Goal: Task Accomplishment & Management: Manage account settings

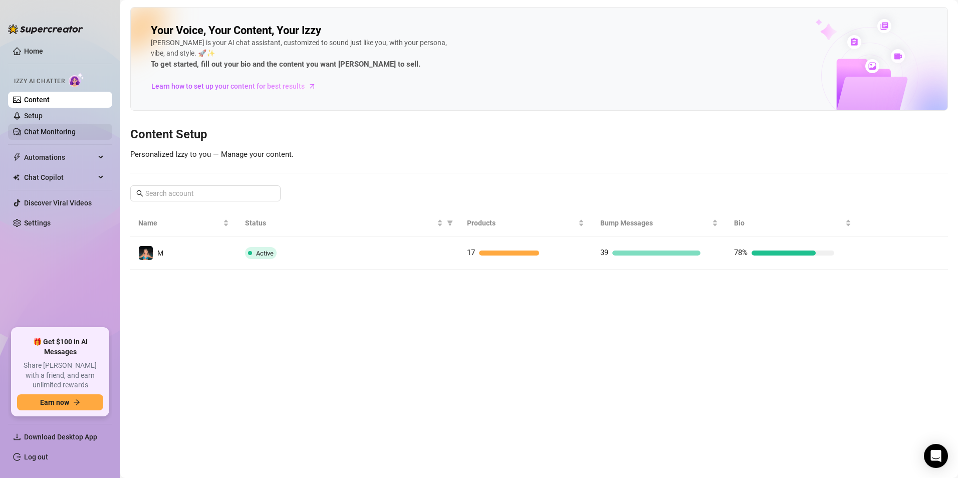
click at [65, 136] on link "Chat Monitoring" at bounding box center [50, 132] width 52 height 8
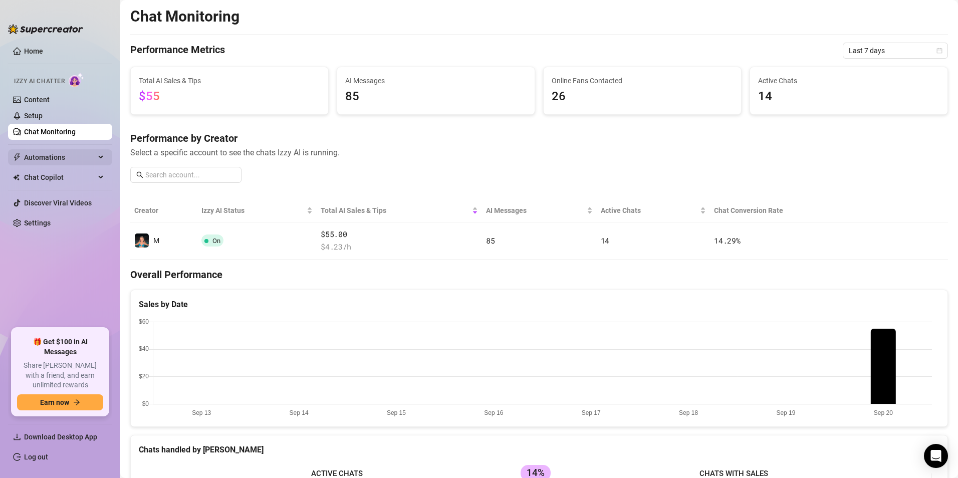
click at [69, 157] on span "Automations" at bounding box center [59, 157] width 71 height 16
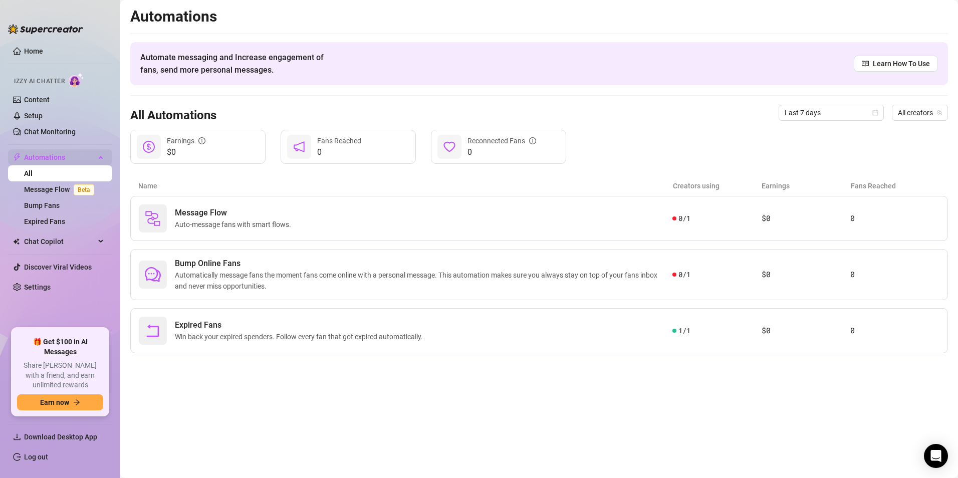
click at [73, 154] on span "Automations" at bounding box center [59, 157] width 71 height 16
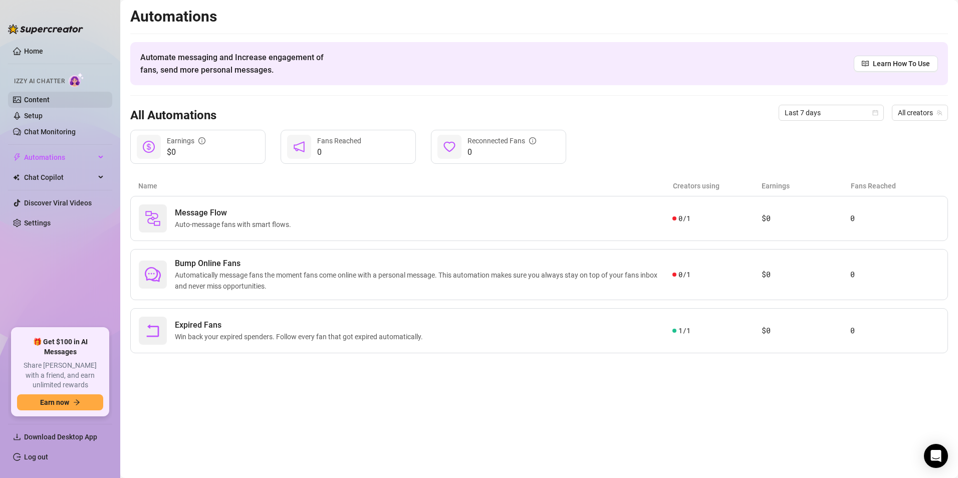
click at [45, 97] on link "Content" at bounding box center [37, 100] width 26 height 8
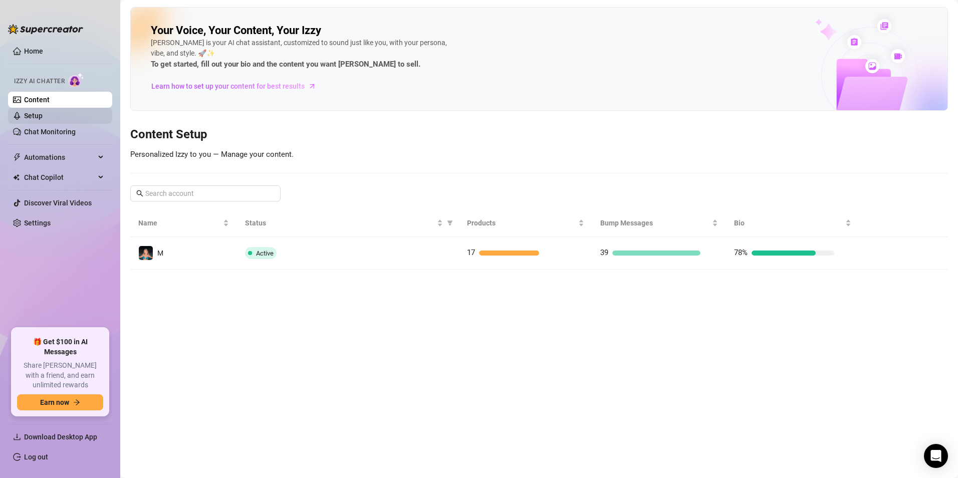
click at [43, 112] on link "Setup" at bounding box center [33, 116] width 19 height 8
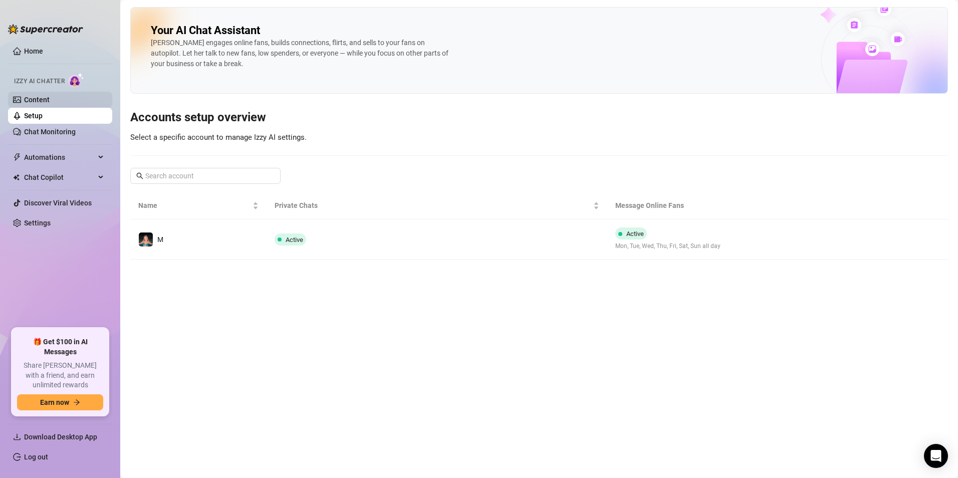
click at [49, 100] on link "Content" at bounding box center [37, 100] width 26 height 8
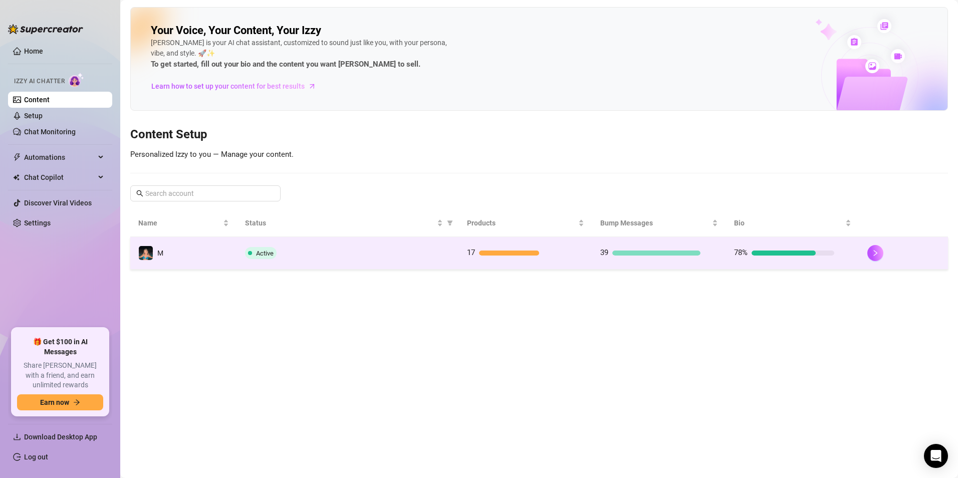
click at [166, 249] on td "M" at bounding box center [183, 253] width 107 height 33
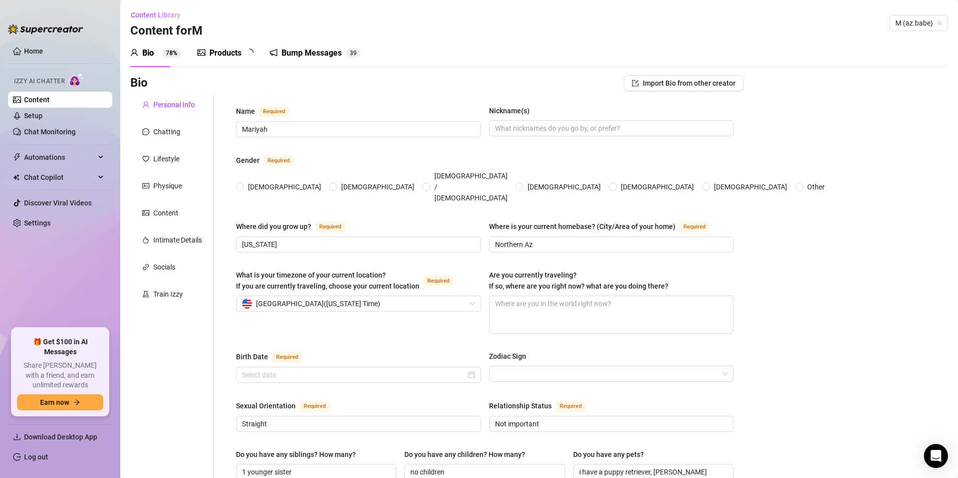
radio input "true"
type input "[DATE]"
click at [174, 136] on div "Chatting" at bounding box center [166, 131] width 27 height 11
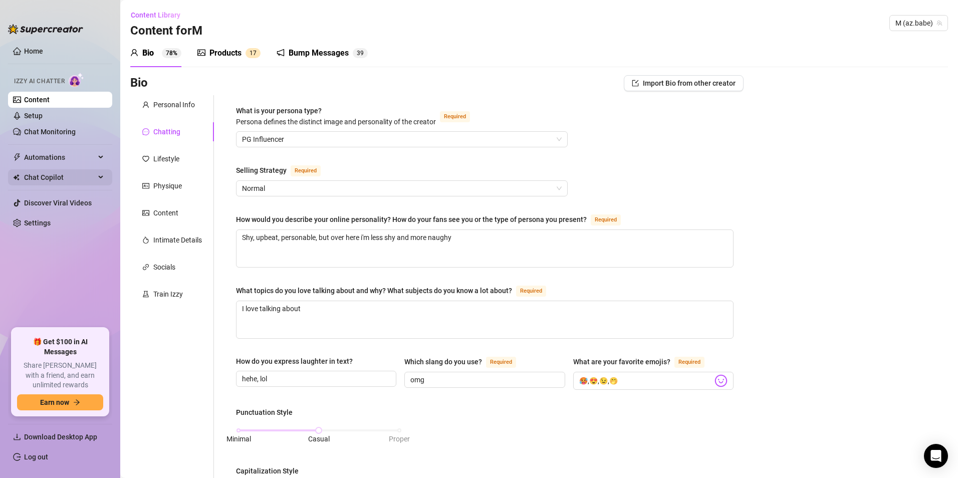
click at [75, 182] on span "Chat Copilot" at bounding box center [59, 177] width 71 height 16
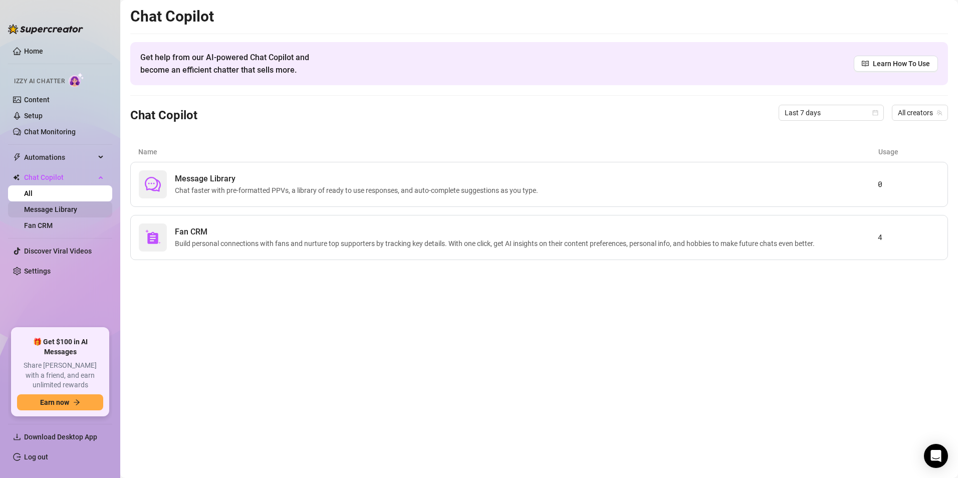
click at [77, 212] on link "Message Library" at bounding box center [50, 209] width 53 height 8
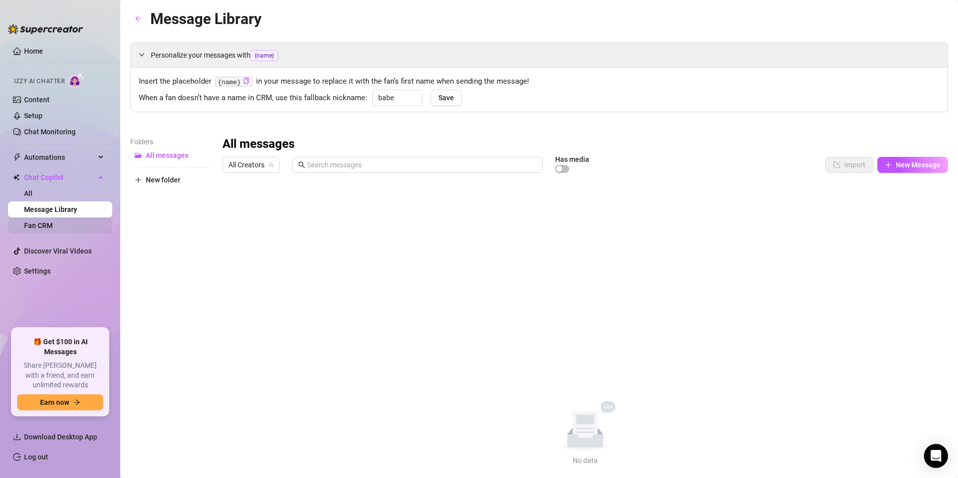
click at [53, 225] on link "Fan CRM" at bounding box center [38, 225] width 29 height 8
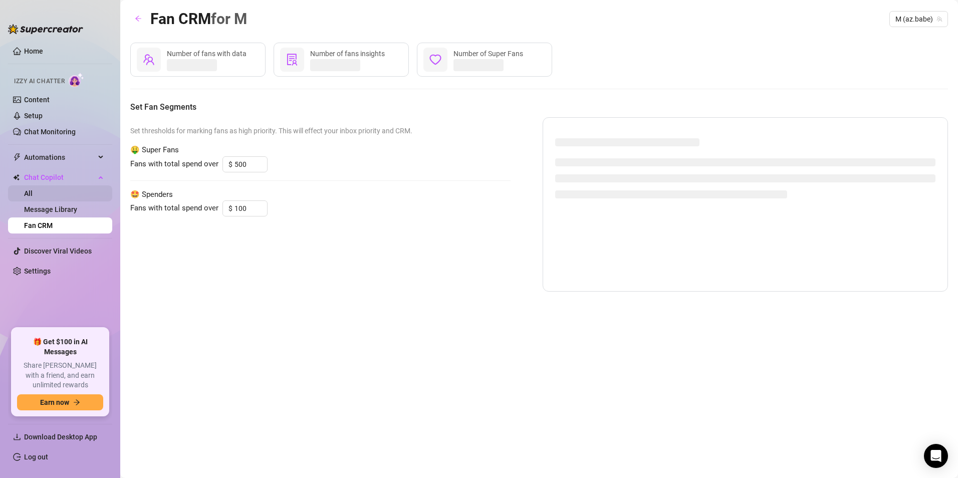
click at [33, 195] on link "All" at bounding box center [28, 193] width 9 height 8
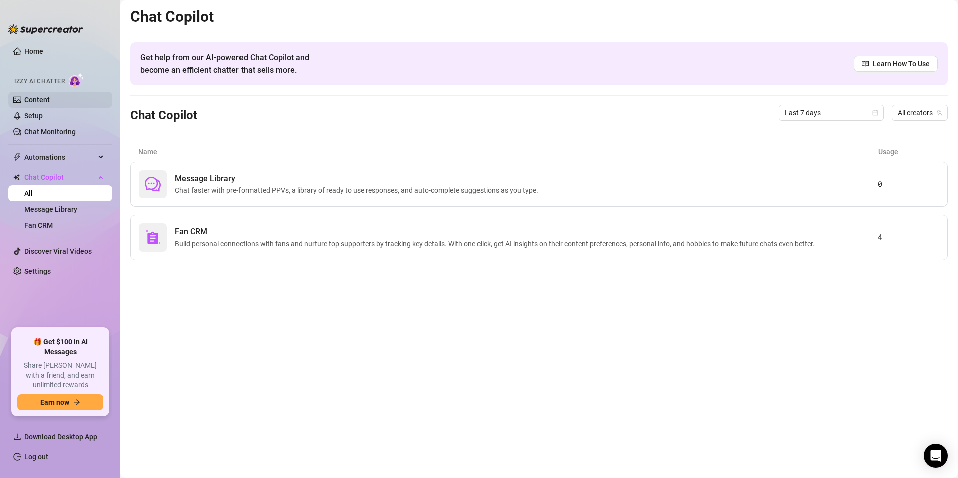
click at [50, 98] on link "Content" at bounding box center [37, 100] width 26 height 8
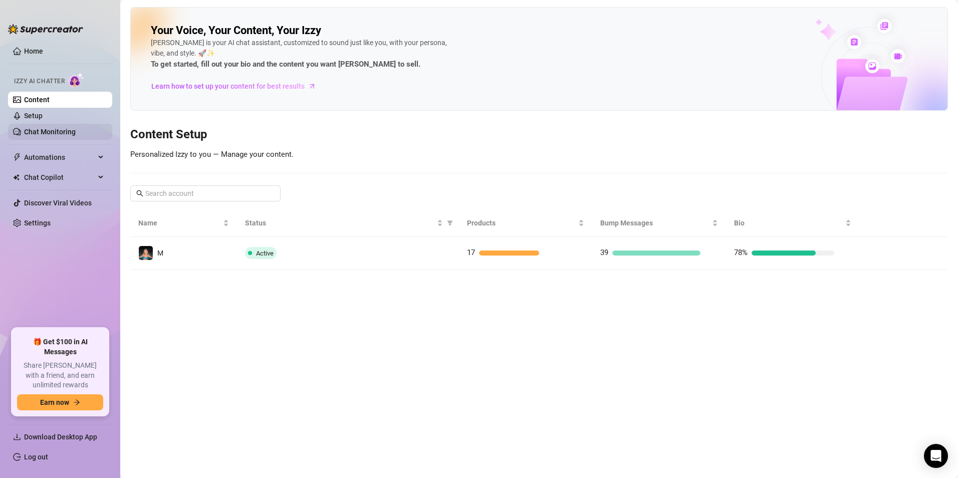
click at [56, 134] on link "Chat Monitoring" at bounding box center [50, 132] width 52 height 8
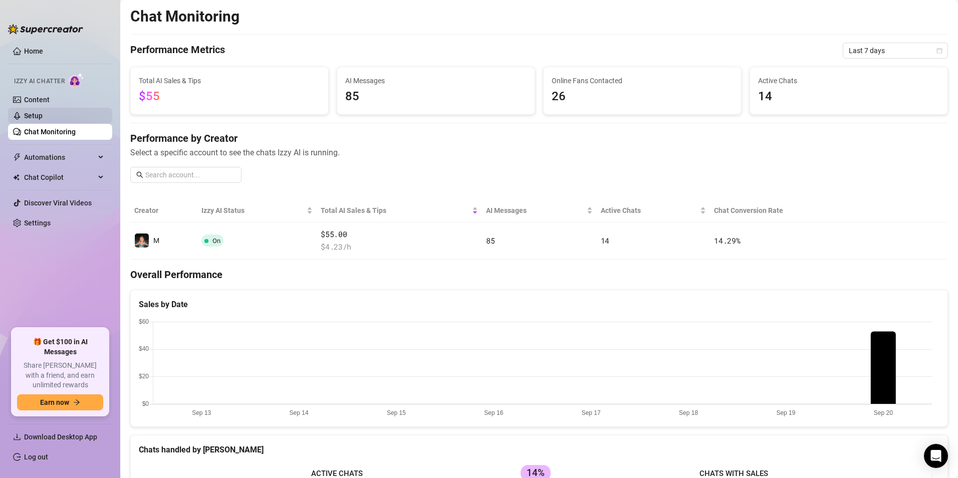
click at [43, 118] on link "Setup" at bounding box center [33, 116] width 19 height 8
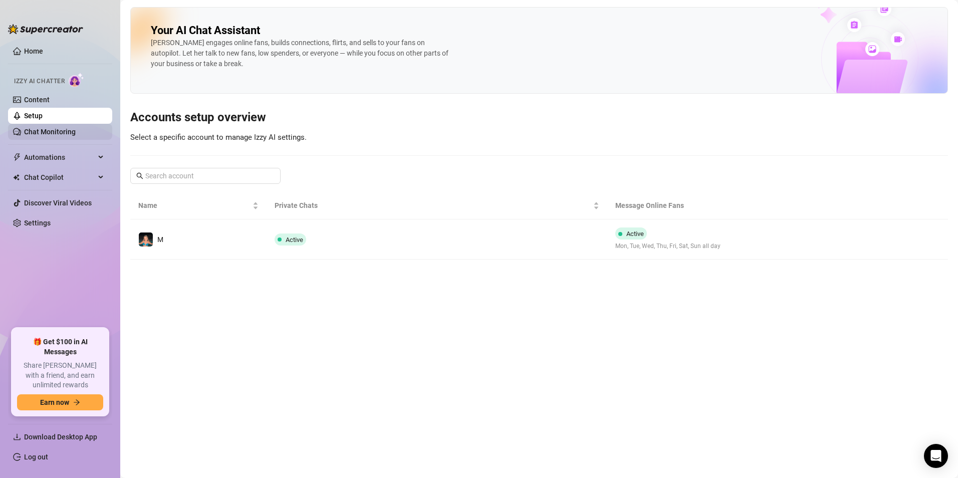
click at [45, 133] on link "Chat Monitoring" at bounding box center [50, 132] width 52 height 8
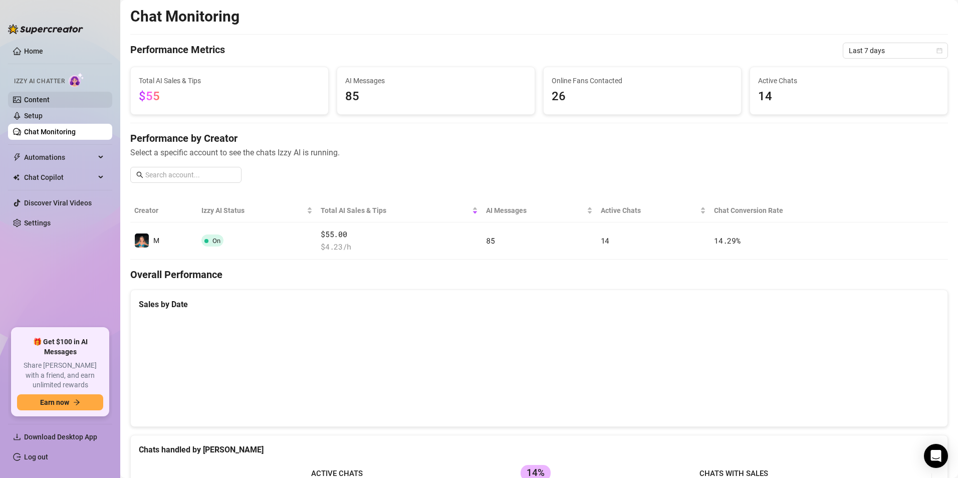
click at [38, 101] on link "Content" at bounding box center [37, 100] width 26 height 8
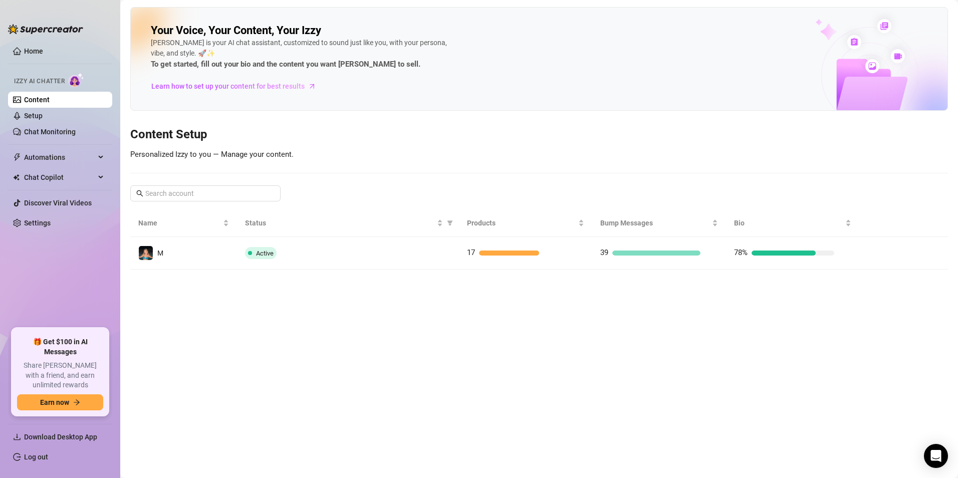
click at [46, 104] on link "Content" at bounding box center [37, 100] width 26 height 8
click at [43, 51] on link "Home" at bounding box center [33, 51] width 19 height 8
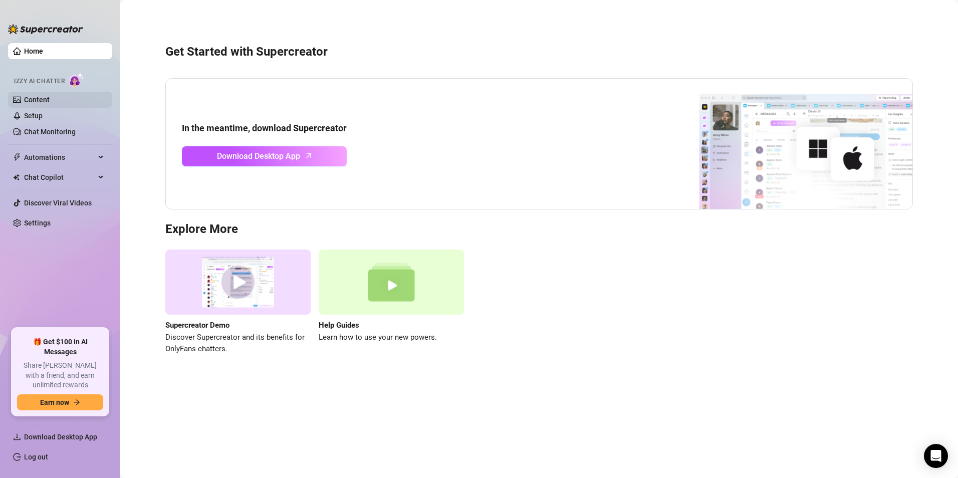
click at [44, 98] on link "Content" at bounding box center [37, 100] width 26 height 8
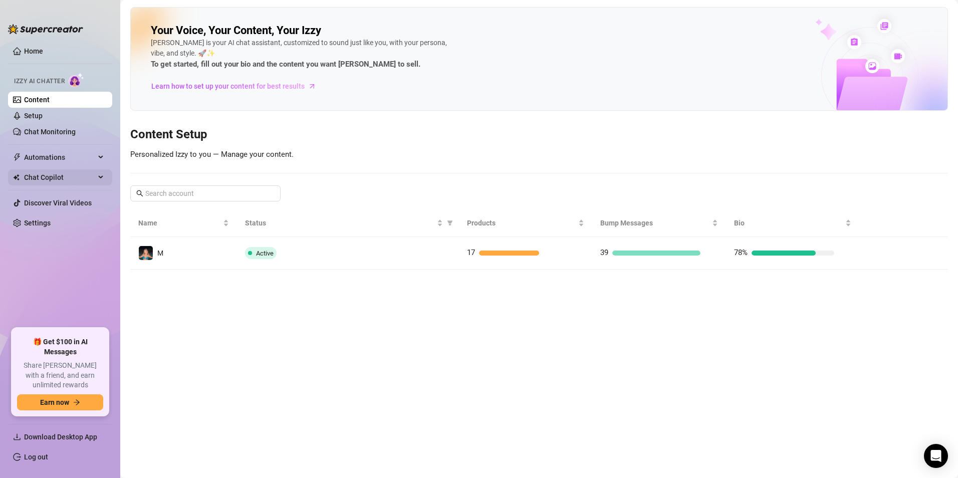
click at [83, 180] on span "Chat Copilot" at bounding box center [59, 177] width 71 height 16
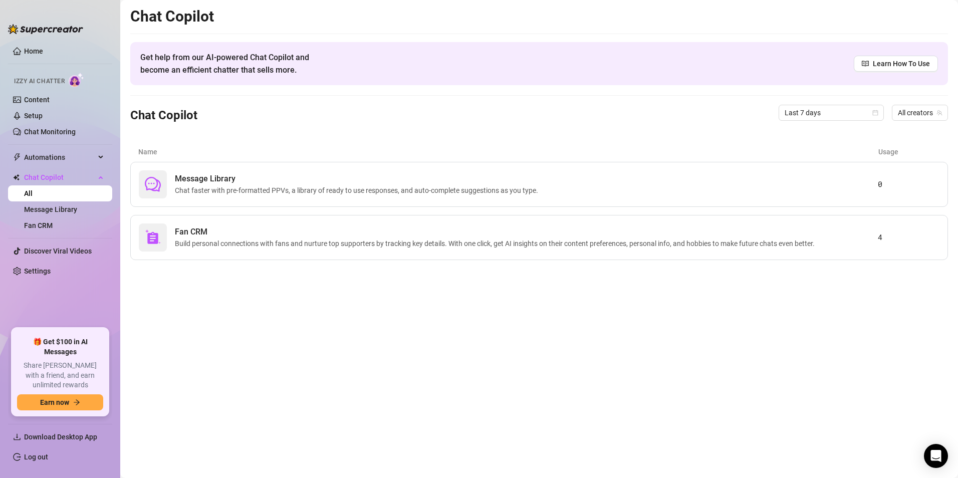
click at [33, 196] on link "All" at bounding box center [28, 193] width 9 height 8
click at [28, 195] on link "All" at bounding box center [28, 193] width 9 height 8
click at [61, 176] on span "Chat Copilot" at bounding box center [59, 177] width 71 height 16
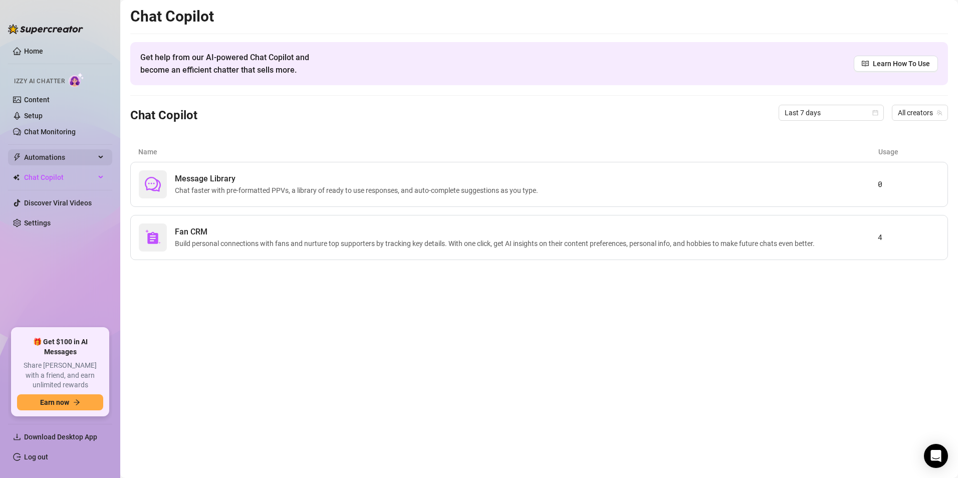
click at [60, 157] on span "Automations" at bounding box center [59, 157] width 71 height 16
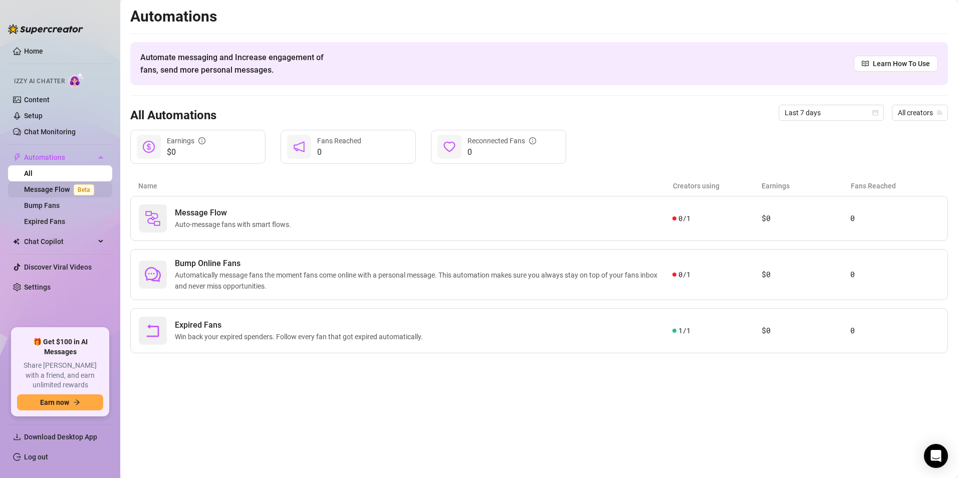
click at [57, 188] on link "Message Flow Beta" at bounding box center [61, 189] width 74 height 8
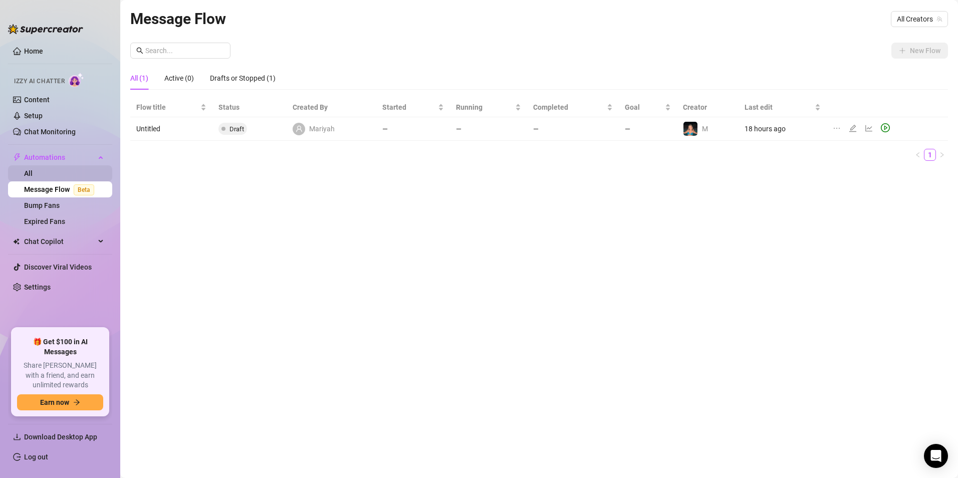
click at [33, 176] on link "All" at bounding box center [28, 173] width 9 height 8
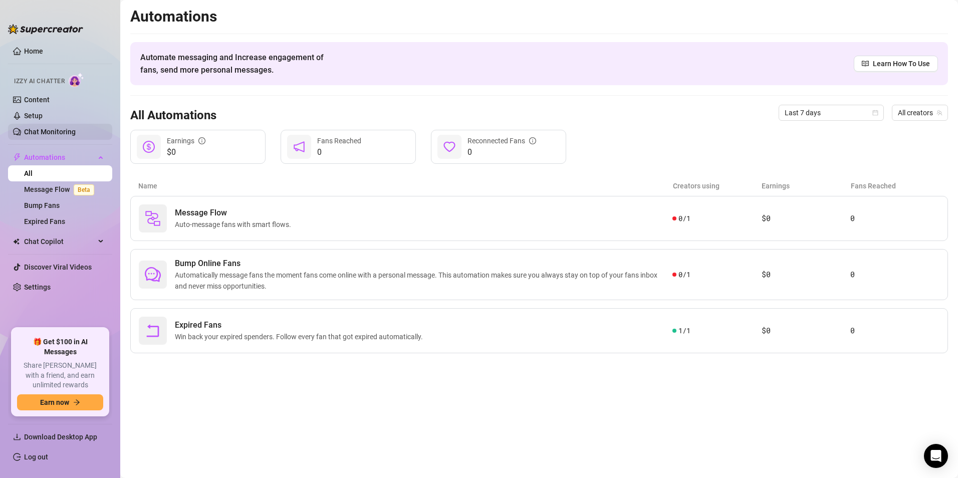
click at [59, 133] on link "Chat Monitoring" at bounding box center [50, 132] width 52 height 8
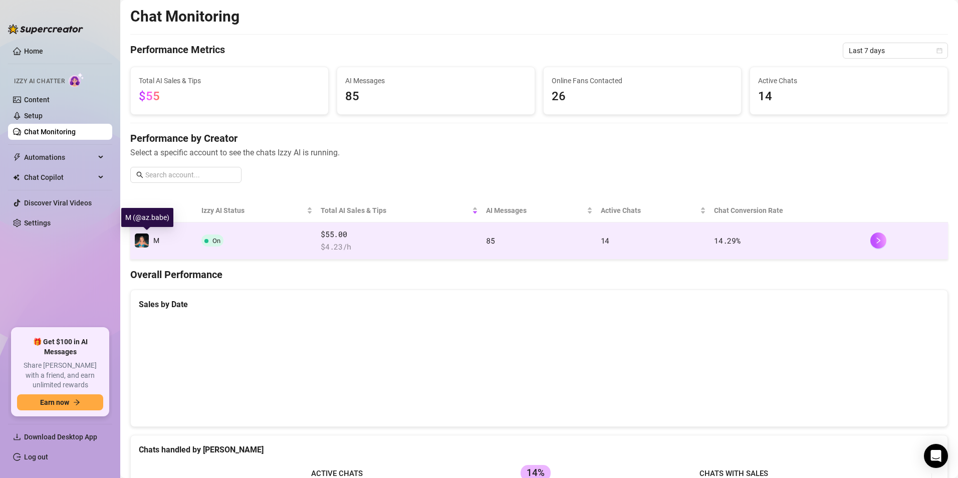
click at [157, 242] on span "M" at bounding box center [156, 240] width 6 height 8
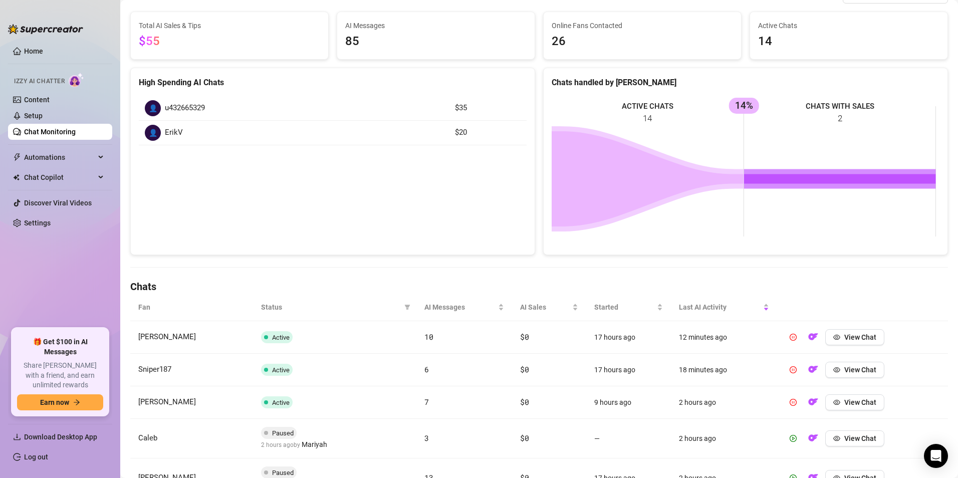
scroll to position [100, 0]
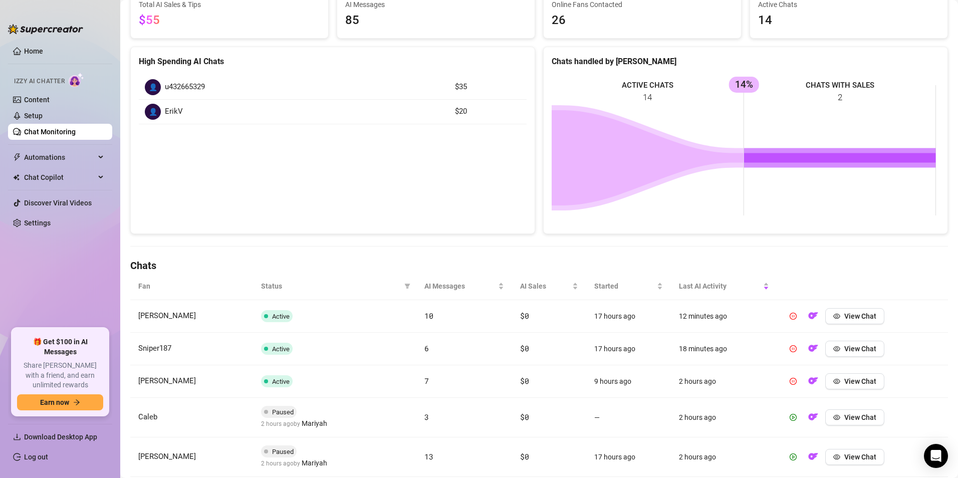
click at [272, 319] on span "Active" at bounding box center [281, 317] width 18 height 8
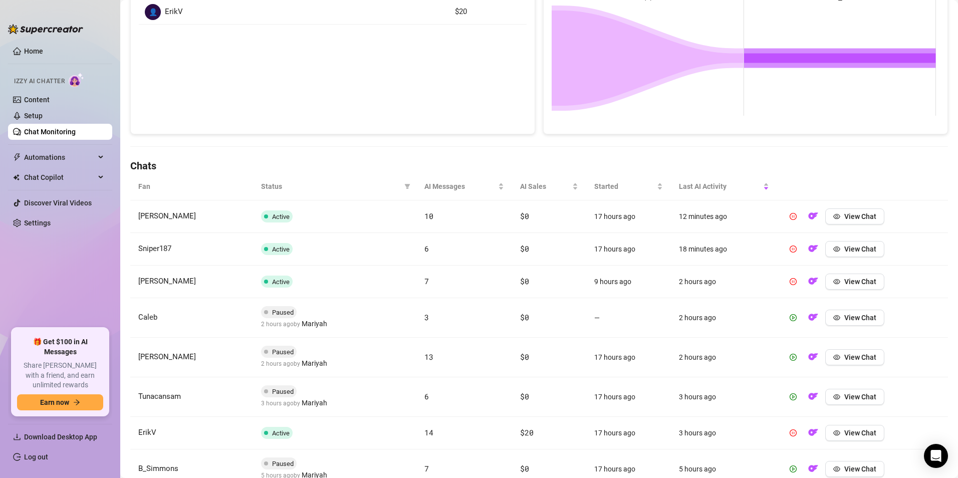
scroll to position [200, 0]
click at [787, 220] on button "button" at bounding box center [793, 216] width 16 height 16
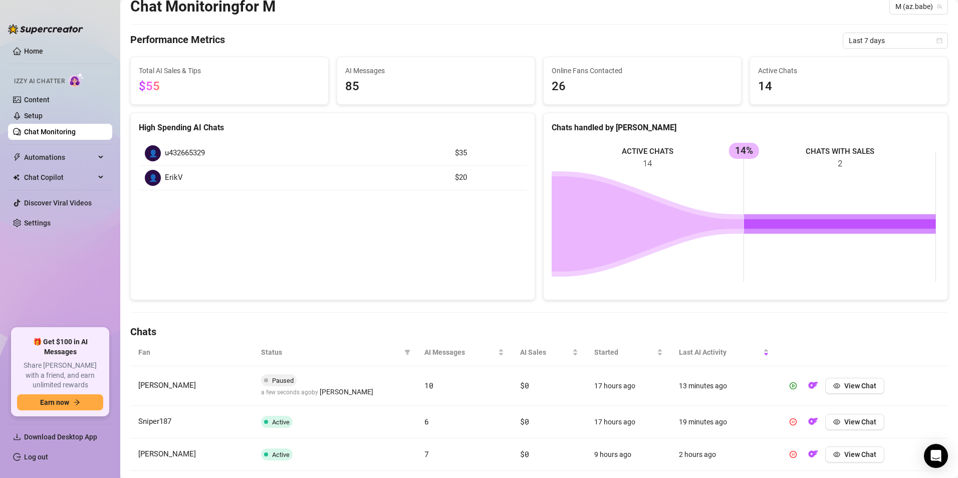
scroll to position [0, 0]
